Goal: Transaction & Acquisition: Purchase product/service

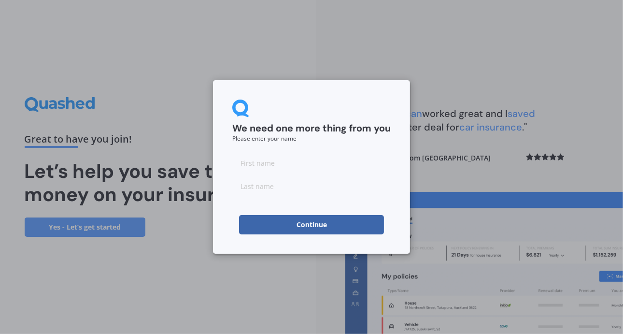
click at [237, 163] on input at bounding box center [311, 162] width 158 height 19
type input "[PERSON_NAME]"
drag, startPoint x: 243, startPoint y: 186, endPoint x: 242, endPoint y: 192, distance: 6.0
click at [243, 186] on input at bounding box center [311, 185] width 158 height 19
type input "[PERSON_NAME]"
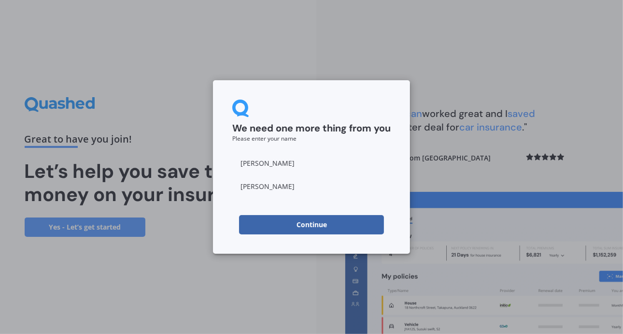
click at [247, 223] on button "Continue" at bounding box center [311, 224] width 145 height 19
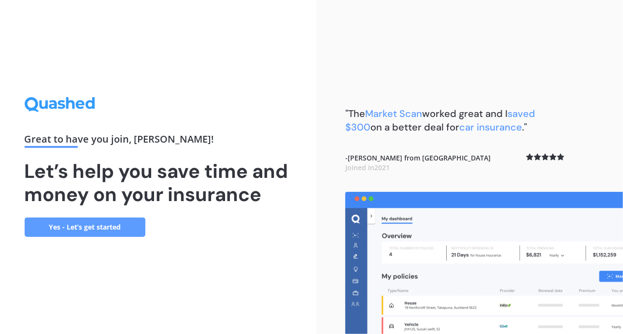
click at [110, 227] on link "Yes - Let’s get started" at bounding box center [85, 226] width 121 height 19
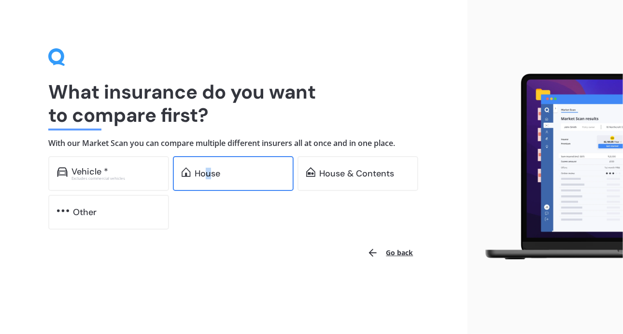
click at [209, 172] on div "House" at bounding box center [208, 174] width 26 height 10
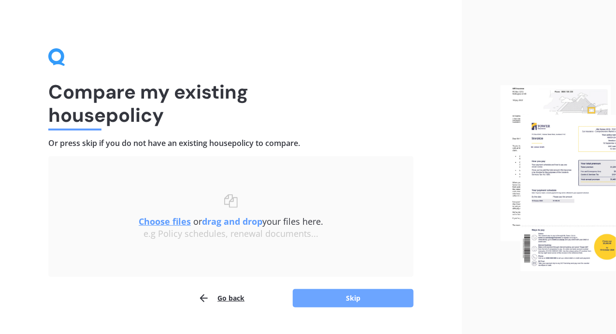
click at [352, 296] on button "Skip" at bounding box center [353, 298] width 121 height 18
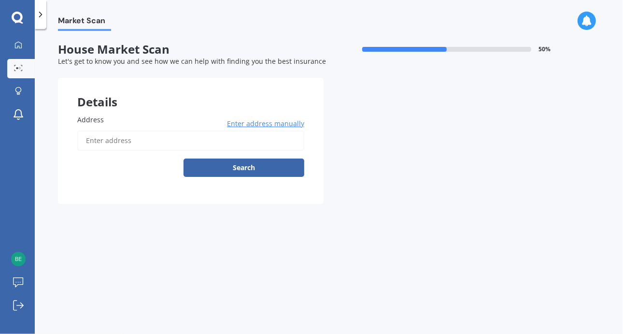
click at [86, 137] on input "Address" at bounding box center [190, 140] width 227 height 20
type input "[STREET_ADDRESS]"
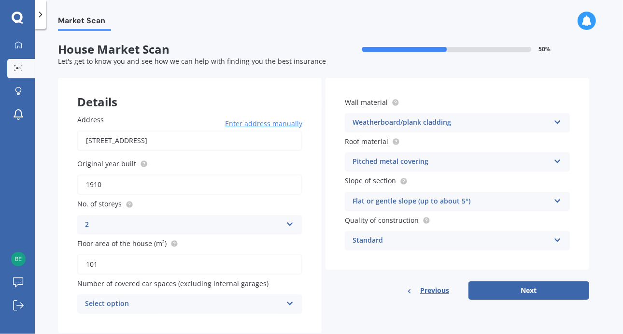
click at [290, 222] on icon at bounding box center [290, 222] width 8 height 7
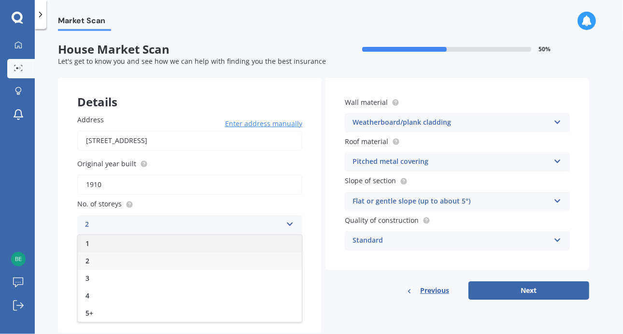
click at [89, 242] on span "1" at bounding box center [87, 243] width 4 height 9
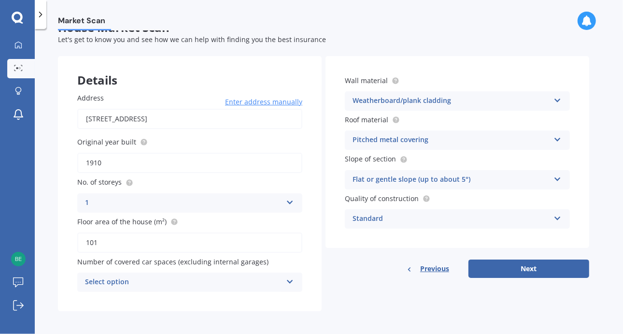
scroll to position [24, 0]
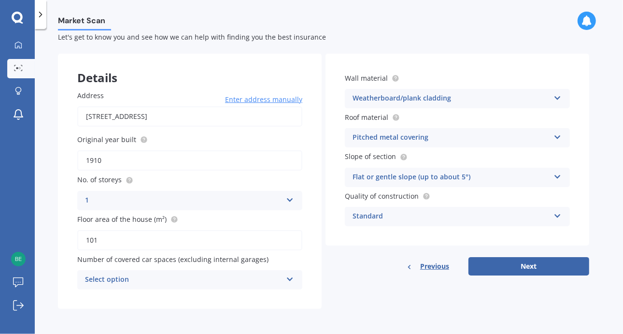
click at [290, 278] on icon at bounding box center [290, 277] width 8 height 7
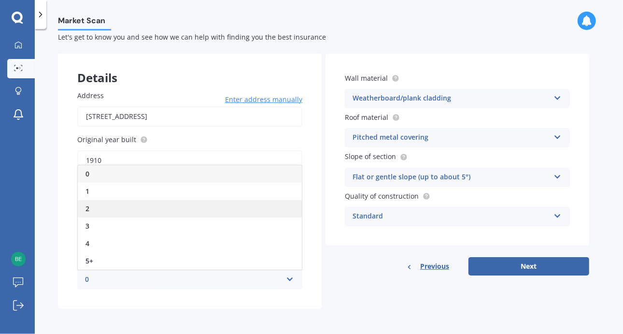
click at [110, 209] on div "2" at bounding box center [190, 208] width 224 height 17
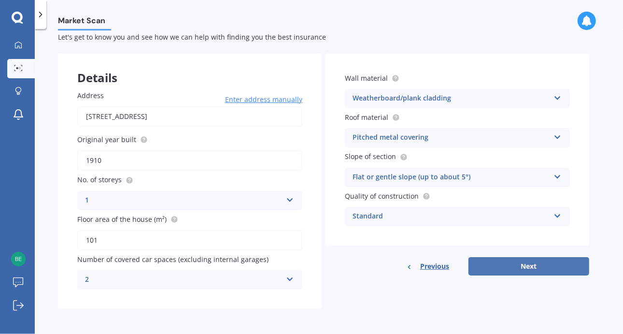
click at [533, 263] on button "Next" at bounding box center [528, 266] width 121 height 18
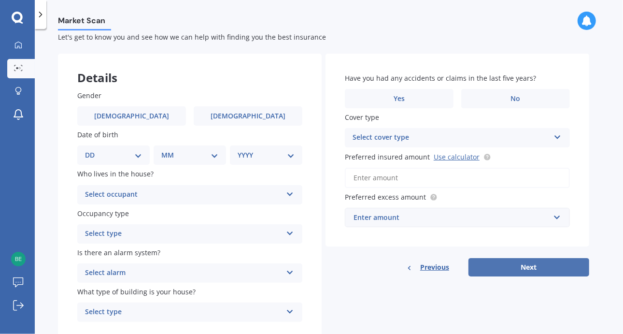
scroll to position [0, 0]
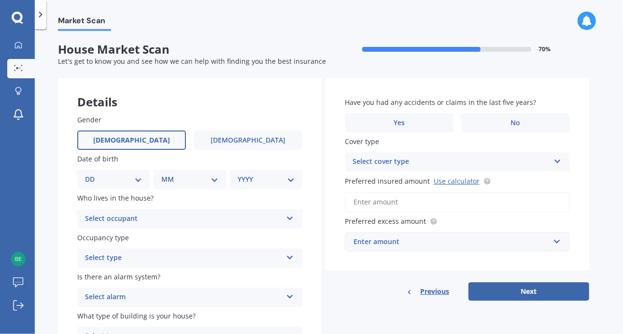
click at [130, 139] on span "[DEMOGRAPHIC_DATA]" at bounding box center [131, 140] width 77 height 8
click at [0, 0] on input "[DEMOGRAPHIC_DATA]" at bounding box center [0, 0] width 0 height 0
click at [139, 179] on select "DD 01 02 03 04 05 06 07 08 09 10 11 12 13 14 15 16 17 18 19 20 21 22 23 24 25 2…" at bounding box center [113, 179] width 57 height 11
select select "25"
click at [93, 174] on select "DD 01 02 03 04 05 06 07 08 09 10 11 12 13 14 15 16 17 18 19 20 21 22 23 24 25 2…" at bounding box center [113, 179] width 57 height 11
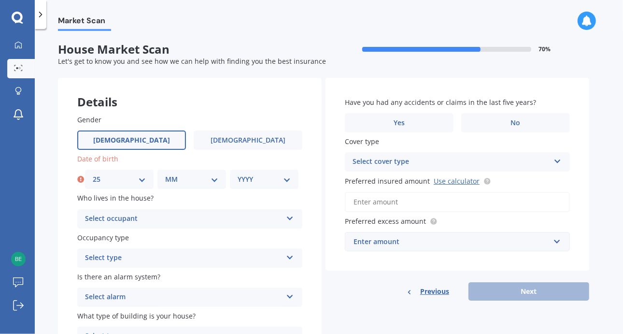
click at [215, 179] on select "MM 01 02 03 04 05 06 07 08 09 10 11 12" at bounding box center [191, 179] width 53 height 11
select select "11"
click at [165, 174] on select "MM 01 02 03 04 05 06 07 08 09 10 11 12" at bounding box center [191, 179] width 53 height 11
click at [289, 179] on select "YYYY 2009 2008 2007 2006 2005 2004 2003 2002 2001 2000 1999 1998 1997 1996 1995…" at bounding box center [264, 179] width 53 height 11
select select "1943"
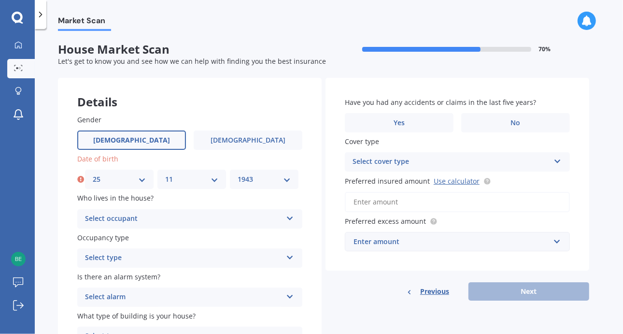
click at [238, 174] on select "YYYY 2009 2008 2007 2006 2005 2004 2003 2002 2001 2000 1999 1998 1997 1996 1995…" at bounding box center [264, 179] width 53 height 11
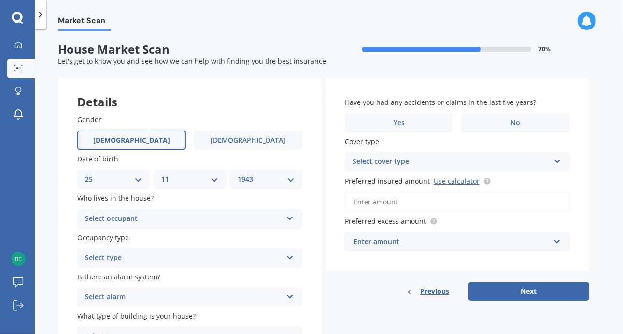
click at [290, 219] on icon at bounding box center [290, 216] width 8 height 7
click at [99, 218] on div "Owner" at bounding box center [183, 219] width 197 height 12
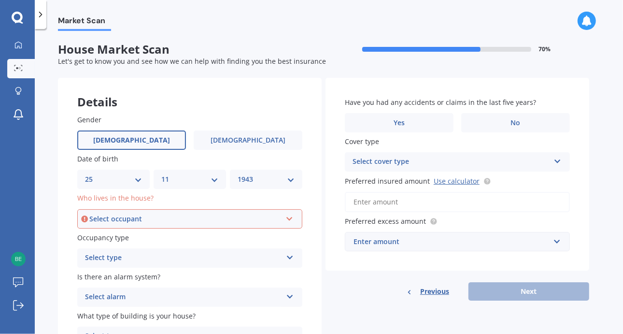
click at [286, 220] on icon at bounding box center [289, 216] width 8 height 7
click at [95, 237] on span "Owner" at bounding box center [97, 236] width 22 height 9
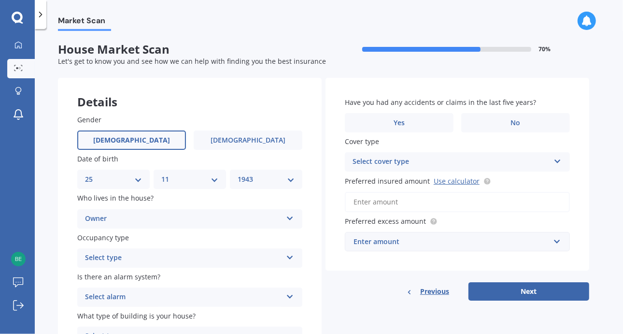
click at [288, 257] on icon at bounding box center [290, 255] width 8 height 7
click at [106, 275] on span "Permanent" at bounding box center [103, 276] width 37 height 9
click at [291, 297] on icon at bounding box center [290, 294] width 8 height 7
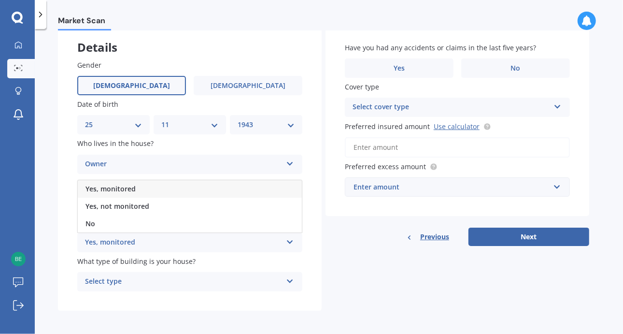
scroll to position [57, 0]
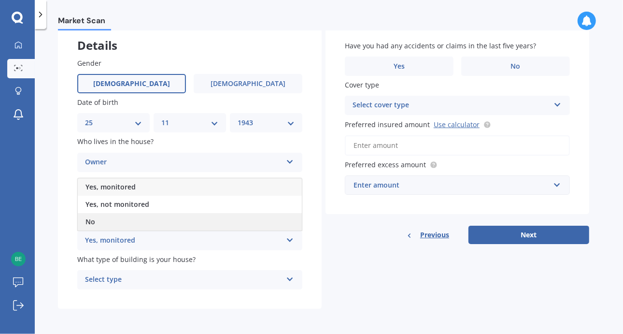
click at [90, 220] on span "No" at bounding box center [90, 221] width 10 height 9
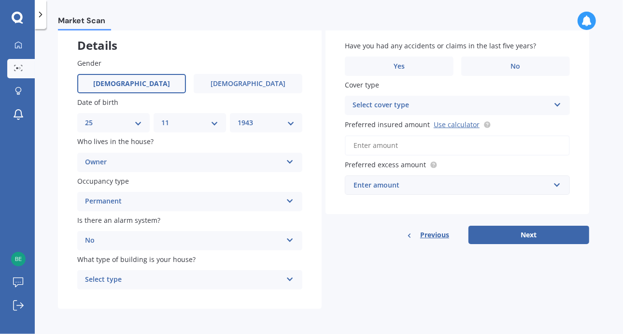
click at [291, 277] on icon at bounding box center [290, 277] width 8 height 7
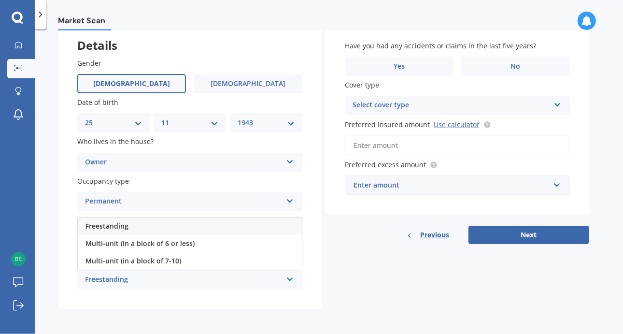
click at [111, 278] on div "Freestanding" at bounding box center [183, 280] width 197 height 12
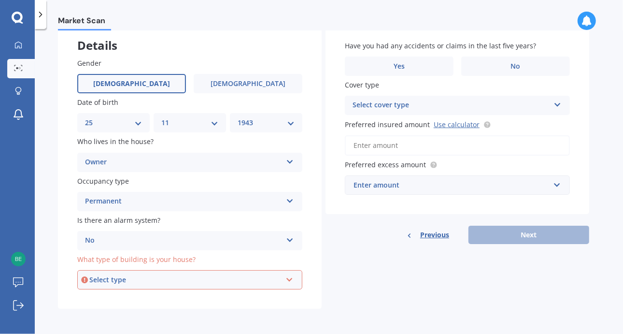
click at [289, 280] on icon at bounding box center [289, 277] width 8 height 7
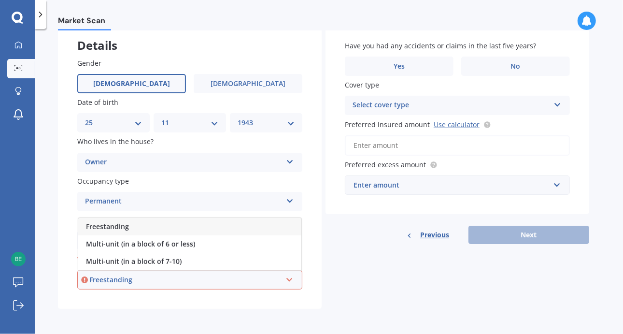
click at [101, 226] on span "Freestanding" at bounding box center [107, 226] width 43 height 9
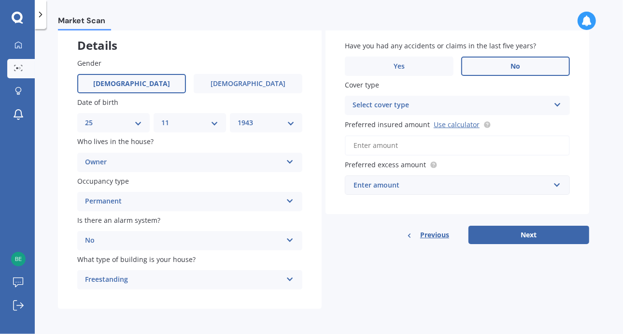
click at [515, 62] on span "No" at bounding box center [516, 66] width 10 height 8
click at [0, 0] on input "No" at bounding box center [0, 0] width 0 height 0
click at [558, 104] on icon at bounding box center [558, 102] width 8 height 7
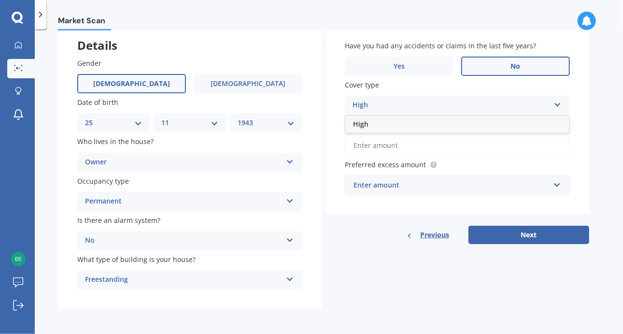
click at [362, 122] on span "High" at bounding box center [360, 123] width 15 height 9
click at [355, 144] on input "Preferred insured amount Use calculator" at bounding box center [457, 145] width 225 height 20
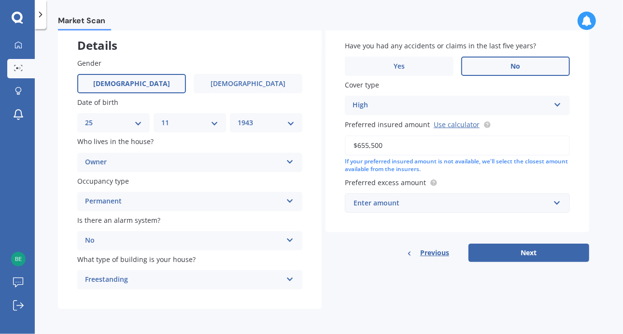
type input "$655,500"
click at [555, 201] on input "text" at bounding box center [454, 203] width 216 height 18
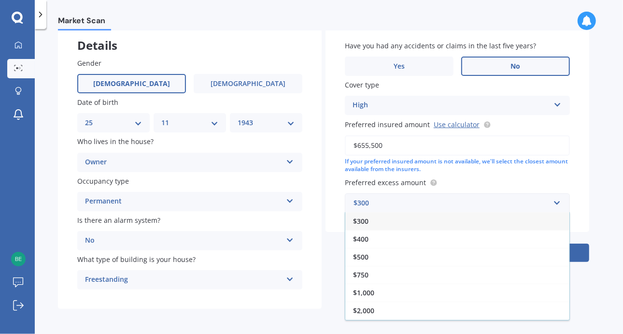
click at [369, 290] on span "$1,000" at bounding box center [363, 292] width 21 height 9
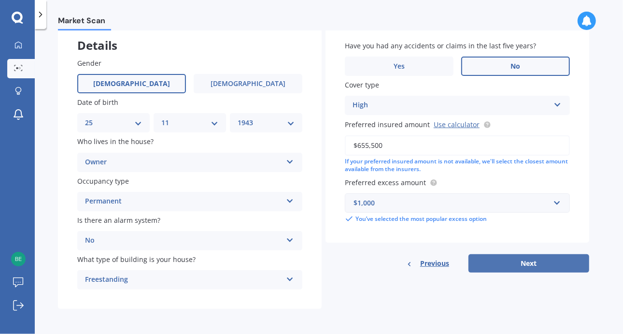
click at [525, 260] on button "Next" at bounding box center [528, 263] width 121 height 18
select select "25"
select select "11"
select select "1943"
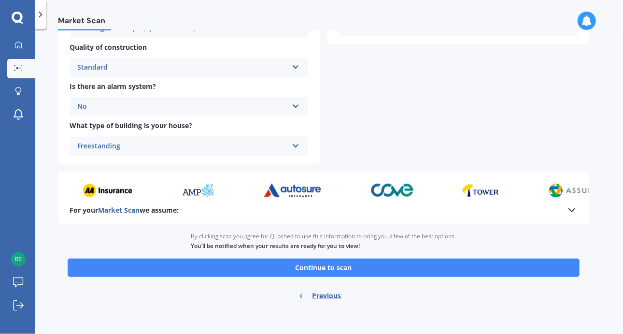
scroll to position [363, 0]
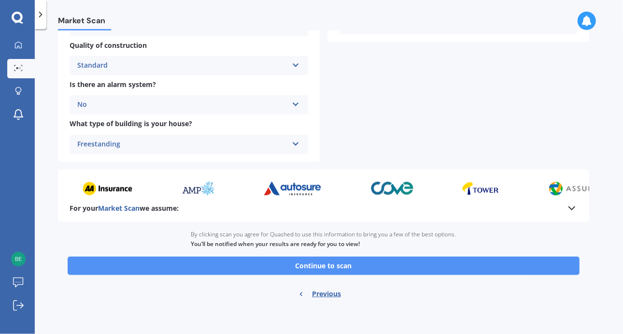
click at [316, 263] on button "Continue to scan" at bounding box center [324, 265] width 512 height 18
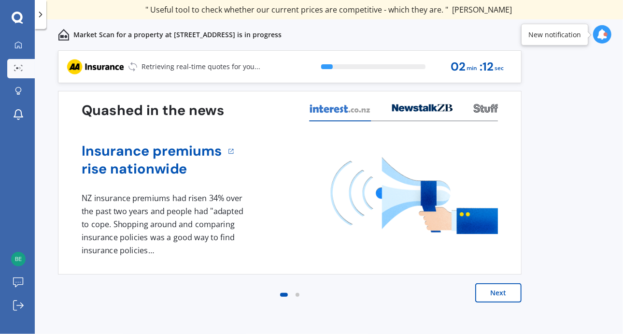
click at [499, 291] on button "Next" at bounding box center [498, 292] width 46 height 19
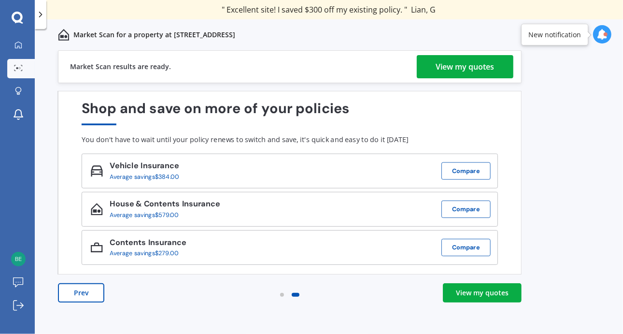
click at [443, 64] on div "View my quotes" at bounding box center [465, 66] width 58 height 23
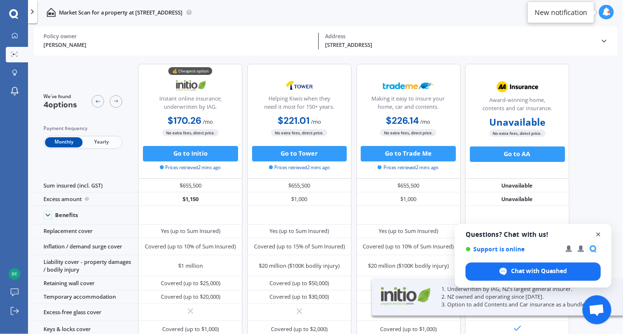
click at [600, 233] on span "Close chat" at bounding box center [599, 234] width 12 height 12
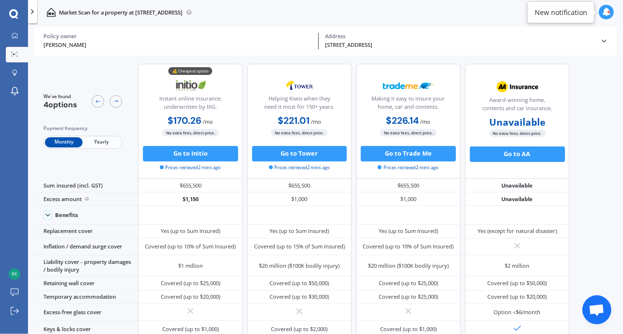
click at [97, 142] on span "Yearly" at bounding box center [102, 142] width 38 height 10
